Goal: Check status

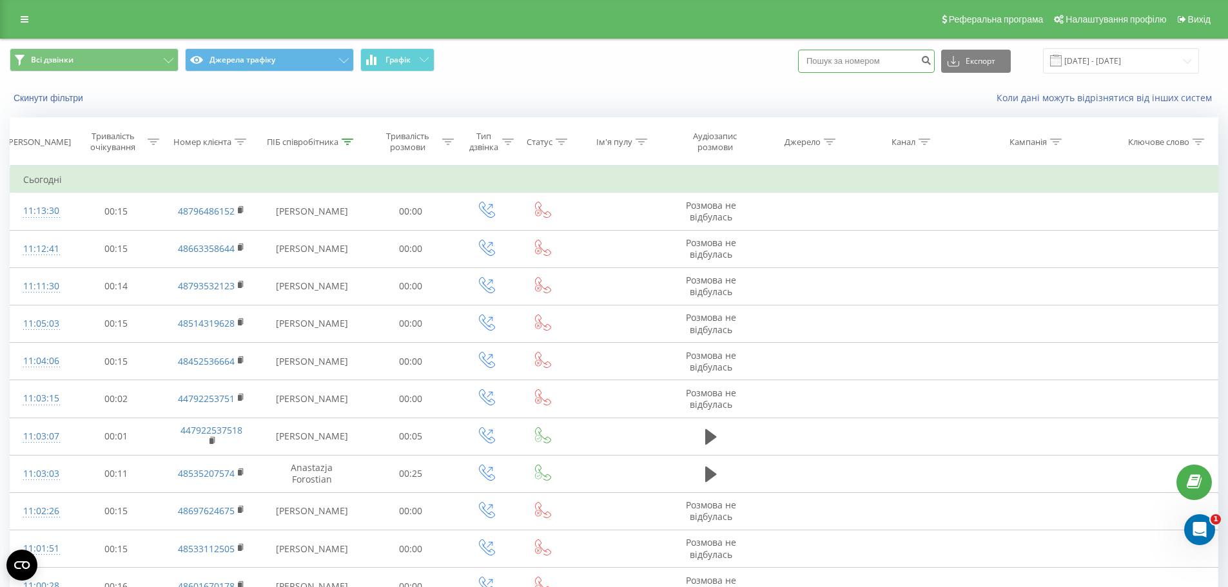
click at [900, 59] on input at bounding box center [866, 61] width 137 height 23
paste input "503304593"
type input "503304593"
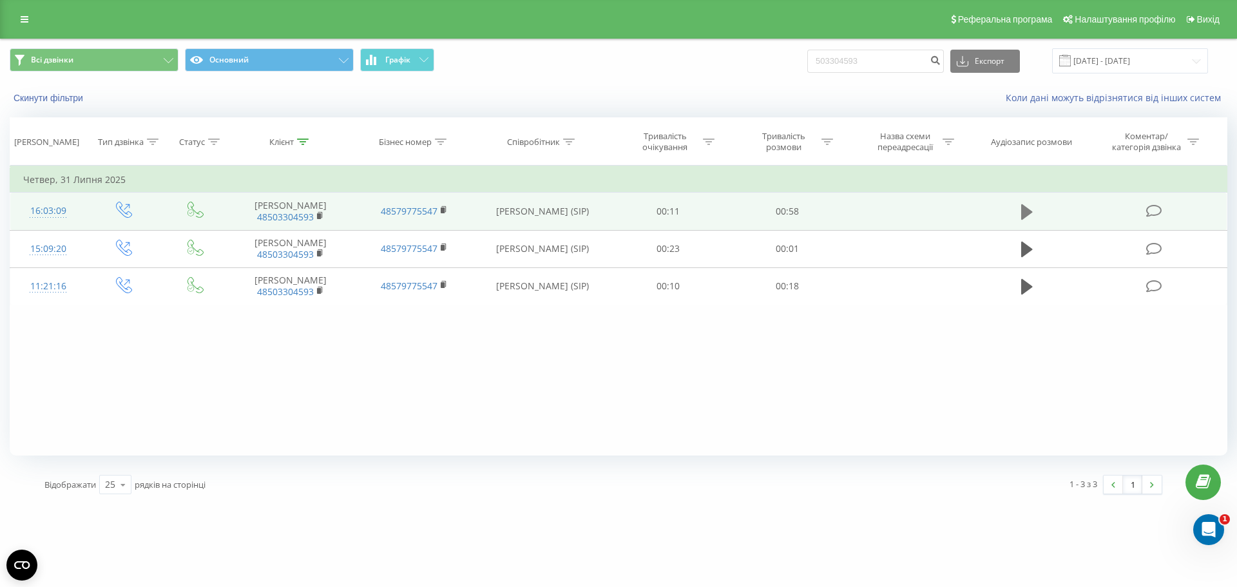
click at [1026, 207] on icon at bounding box center [1027, 211] width 12 height 15
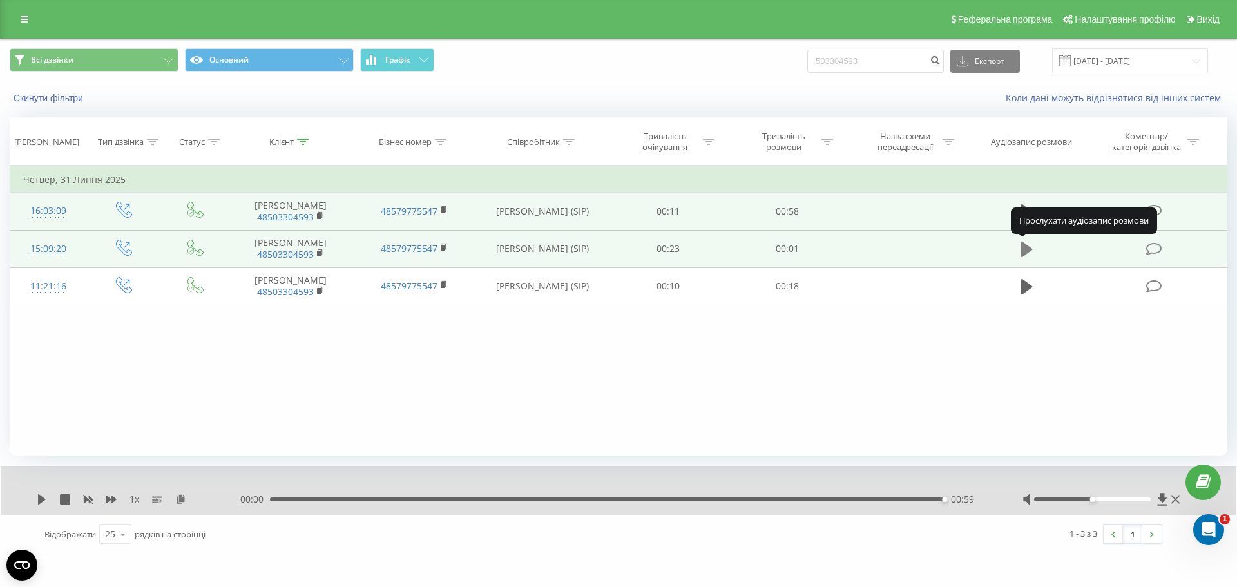
click at [1029, 244] on icon at bounding box center [1027, 249] width 12 height 18
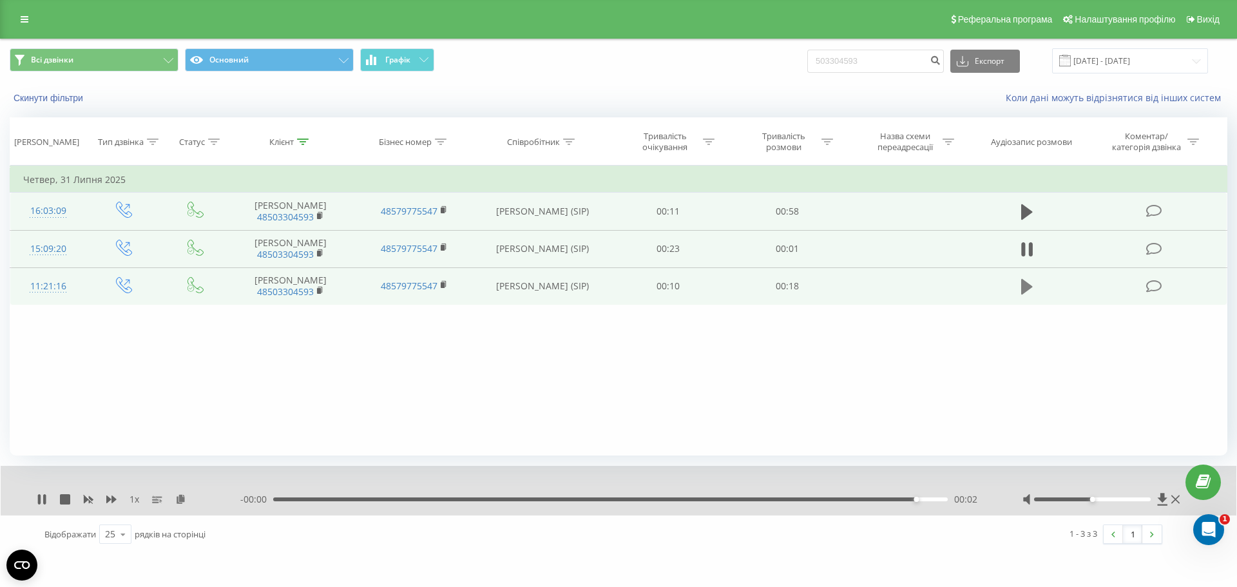
click at [1021, 288] on button at bounding box center [1027, 286] width 19 height 19
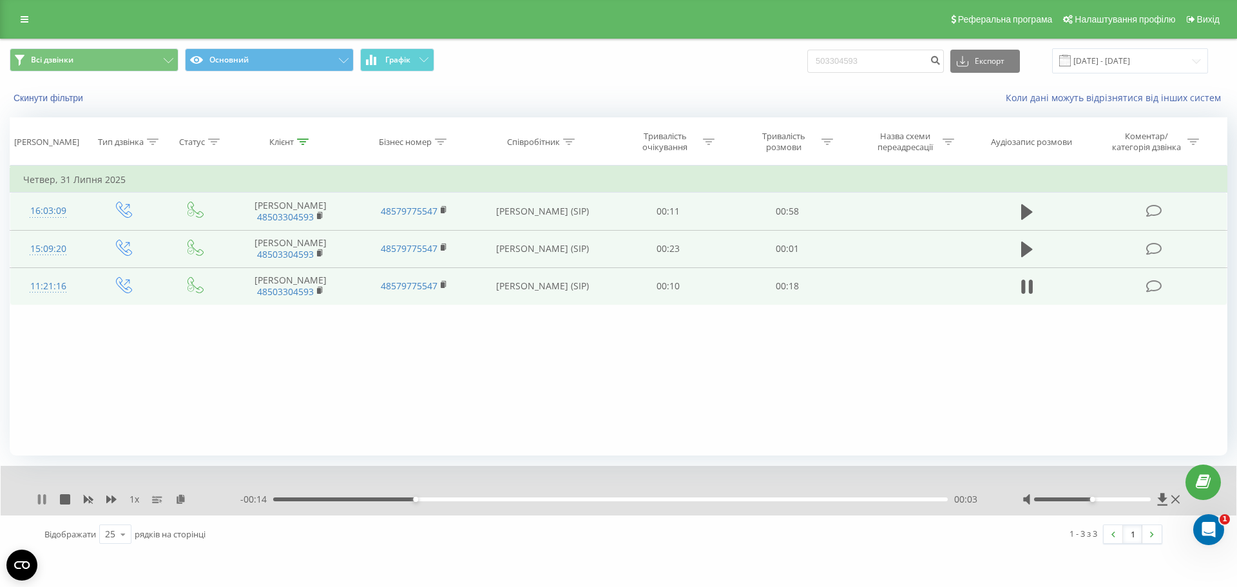
click at [44, 503] on icon at bounding box center [44, 499] width 3 height 10
